Goal: Entertainment & Leisure: Consume media (video, audio)

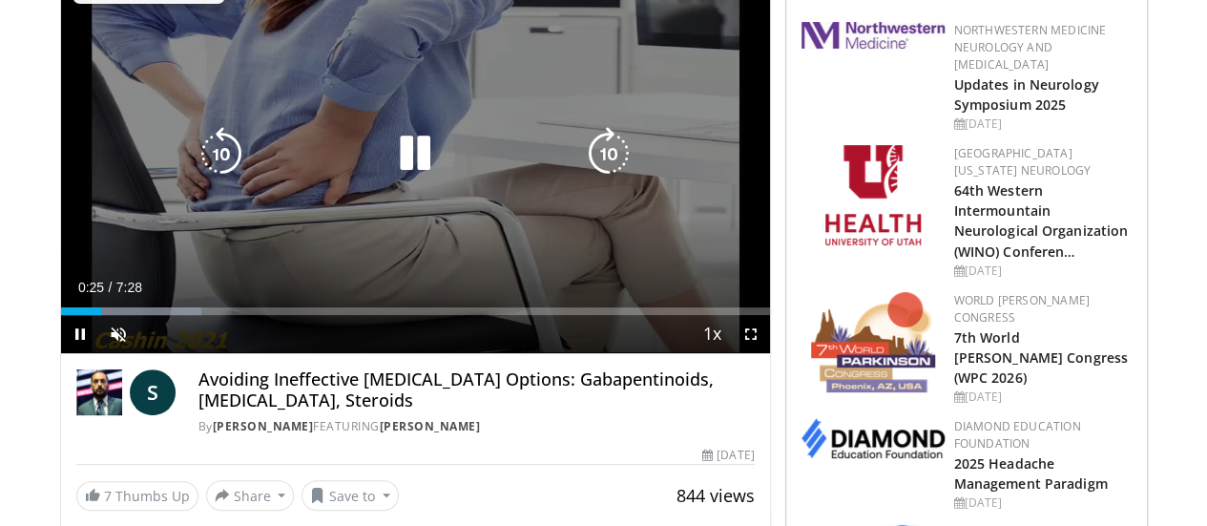
scroll to position [192, 0]
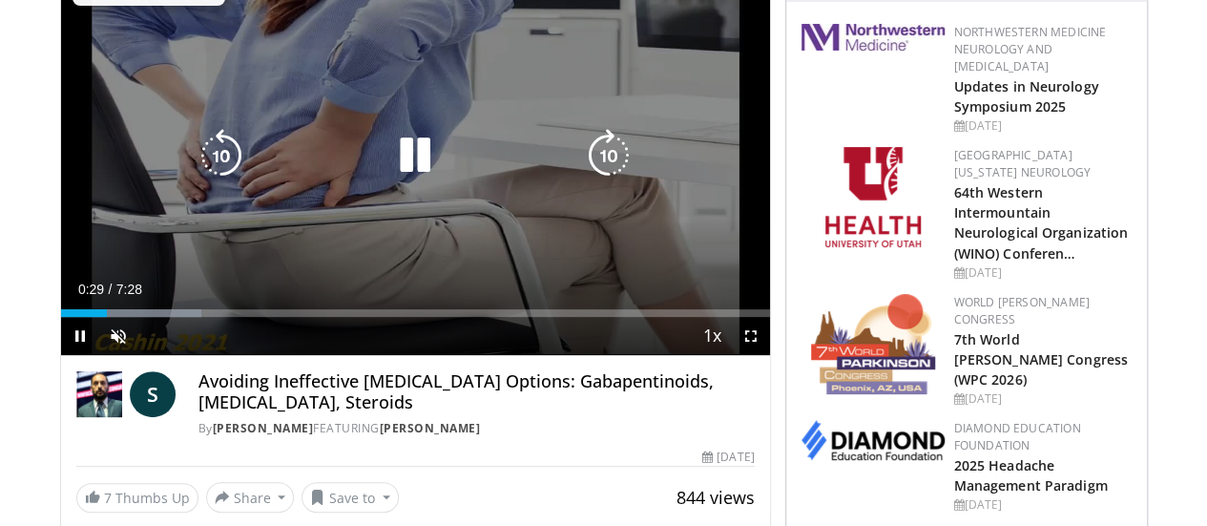
click at [498, 163] on div "Video Player" at bounding box center [414, 155] width 425 height 38
click at [407, 163] on icon "Video Player" at bounding box center [414, 155] width 53 height 53
click at [343, 306] on div "10 seconds Tap to unmute" at bounding box center [415, 155] width 709 height 399
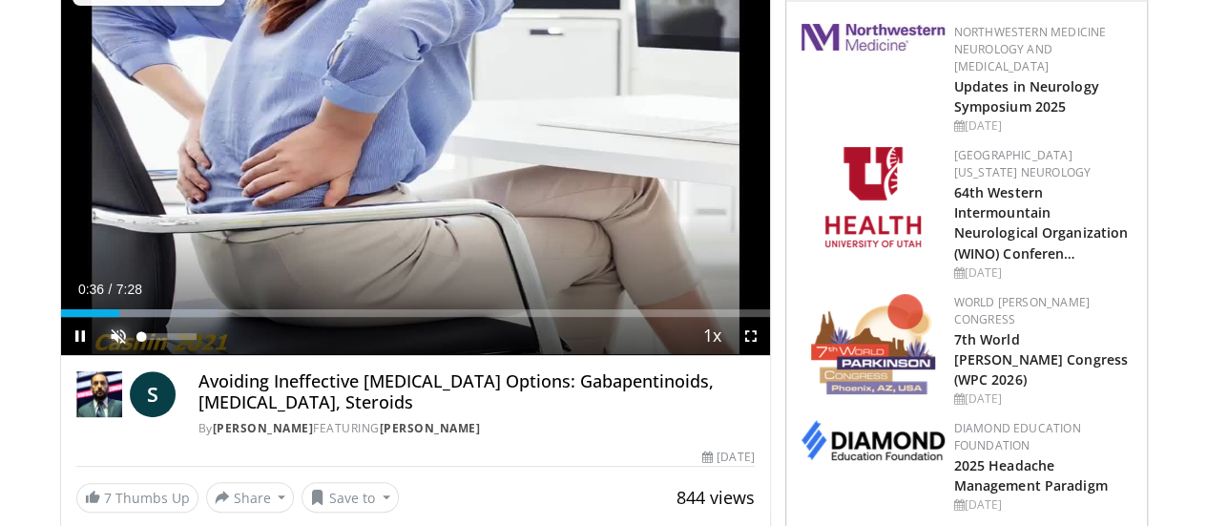
click at [99, 355] on span "Video Player" at bounding box center [118, 336] width 38 height 38
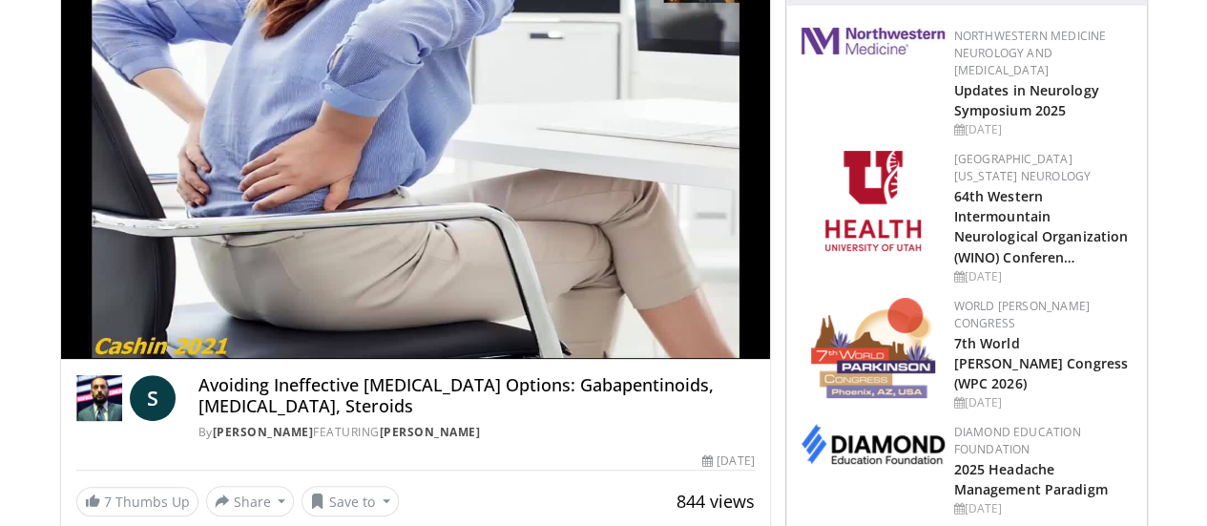
scroll to position [191, 0]
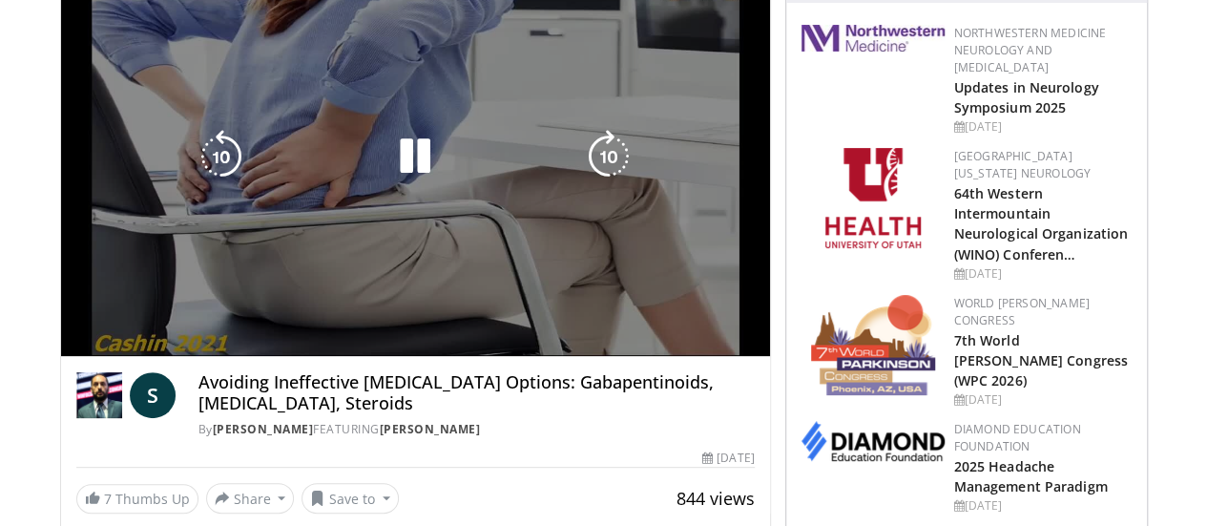
click at [542, 178] on div "10 seconds Tap to unmute" at bounding box center [415, 156] width 709 height 399
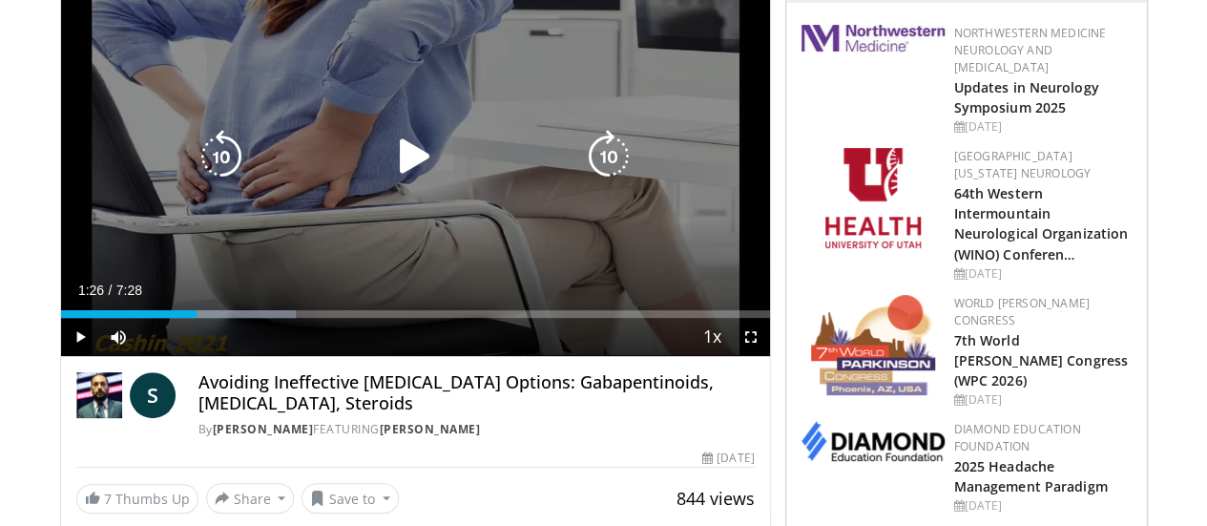
click at [400, 183] on icon "Video Player" at bounding box center [414, 156] width 53 height 53
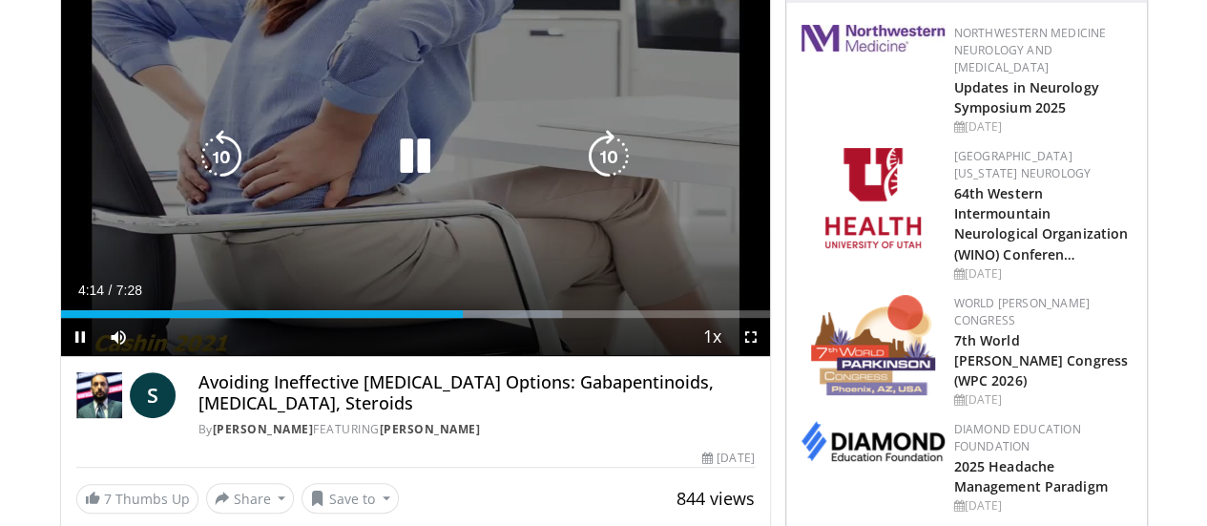
click at [598, 183] on icon "Video Player" at bounding box center [608, 156] width 53 height 53
click at [612, 169] on icon "Video Player" at bounding box center [608, 156] width 53 height 53
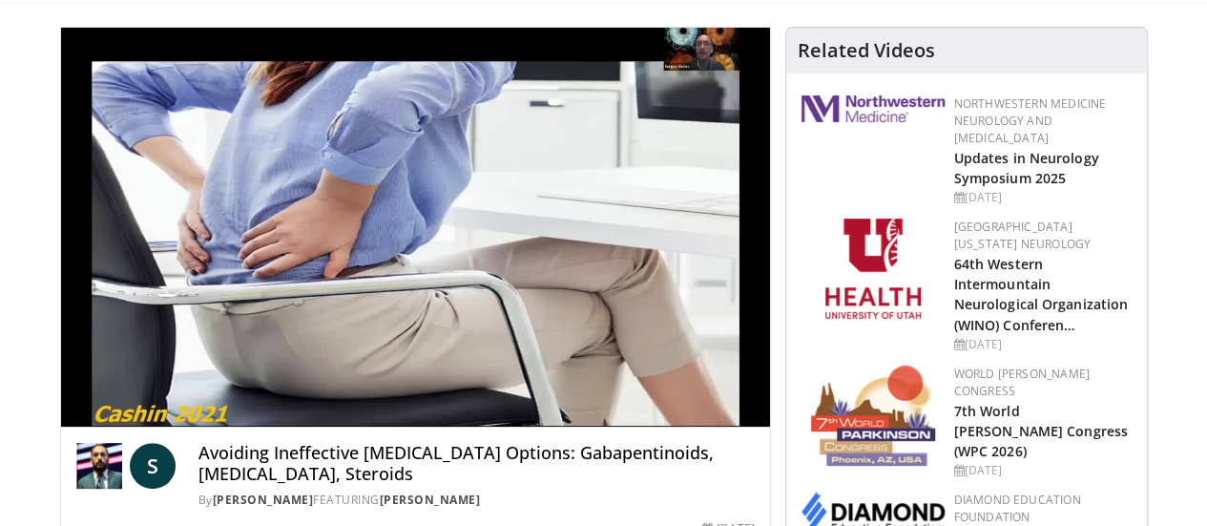
scroll to position [110, 0]
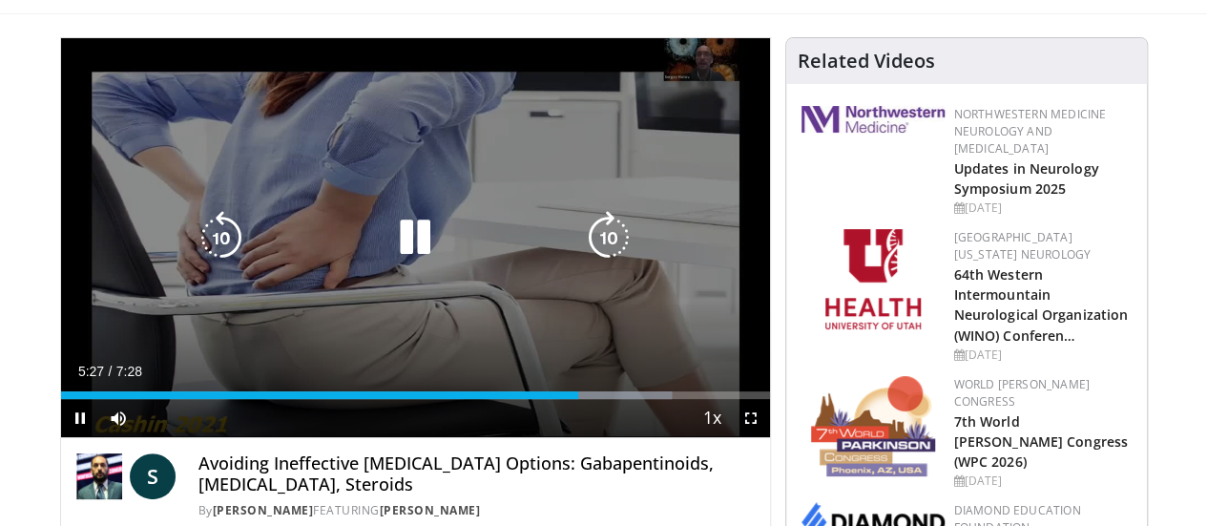
click at [720, 60] on div "20 seconds Tap to unmute" at bounding box center [415, 237] width 709 height 399
click at [394, 264] on icon "Video Player" at bounding box center [414, 237] width 53 height 53
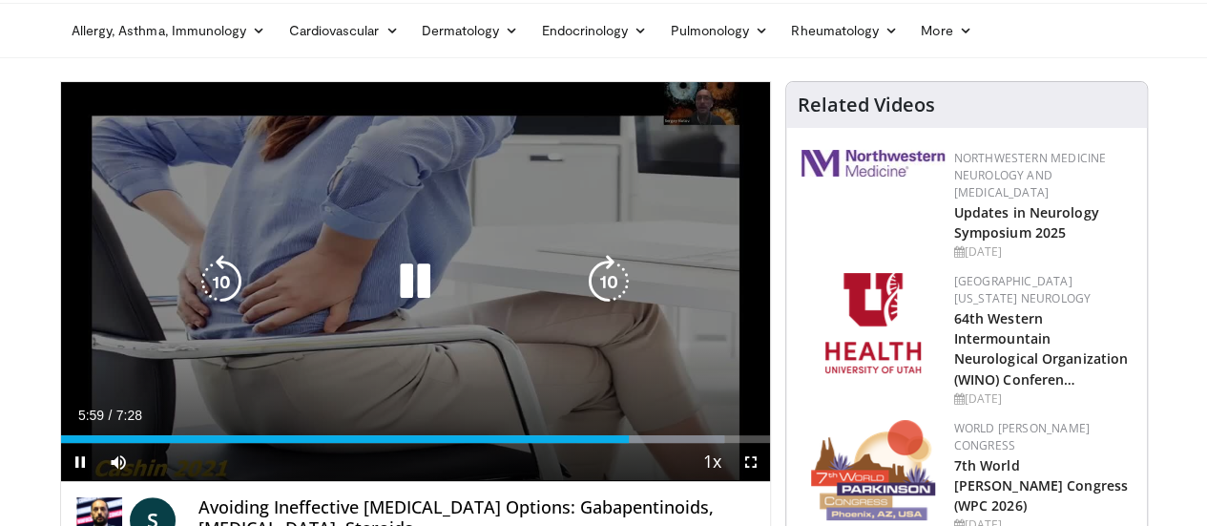
scroll to position [64, 0]
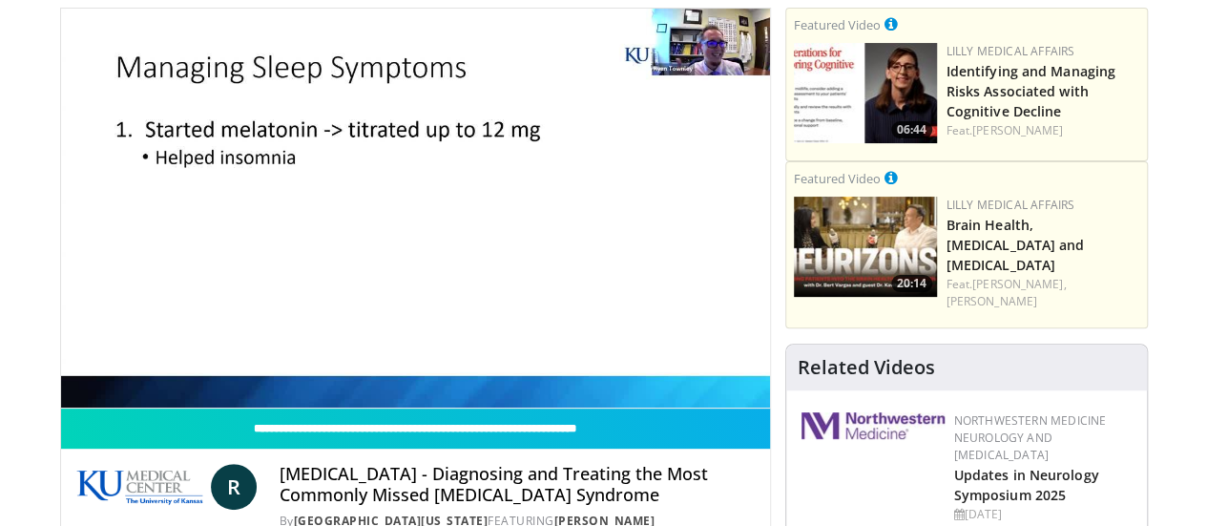
scroll to position [137, 0]
